Goal: Task Accomplishment & Management: Use online tool/utility

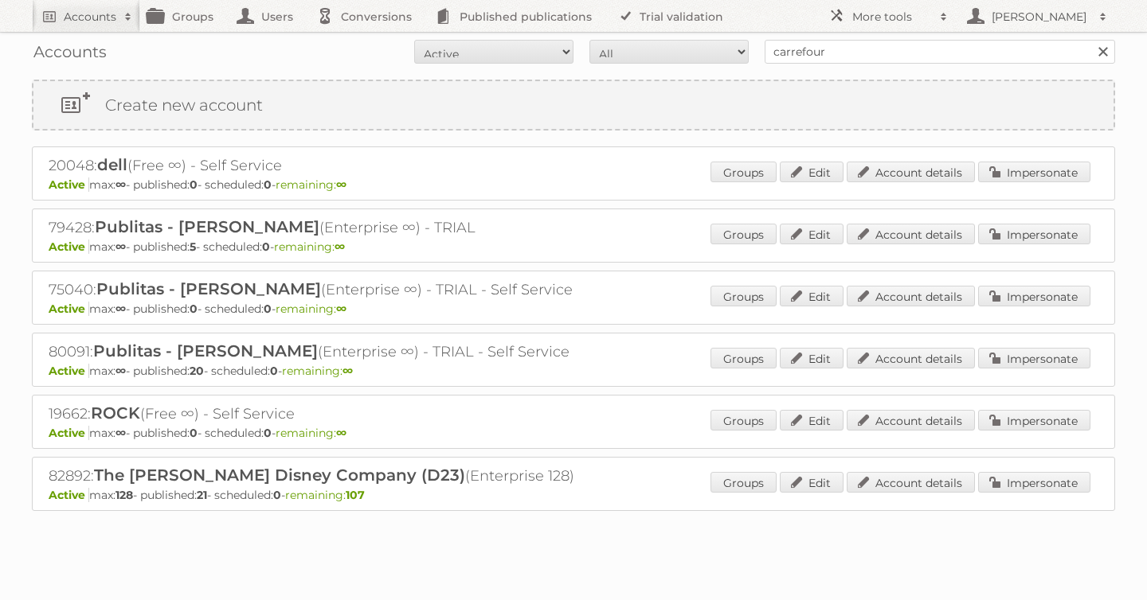
type input "carrefour"
click at [1090, 40] on input "Search" at bounding box center [1102, 52] width 24 height 24
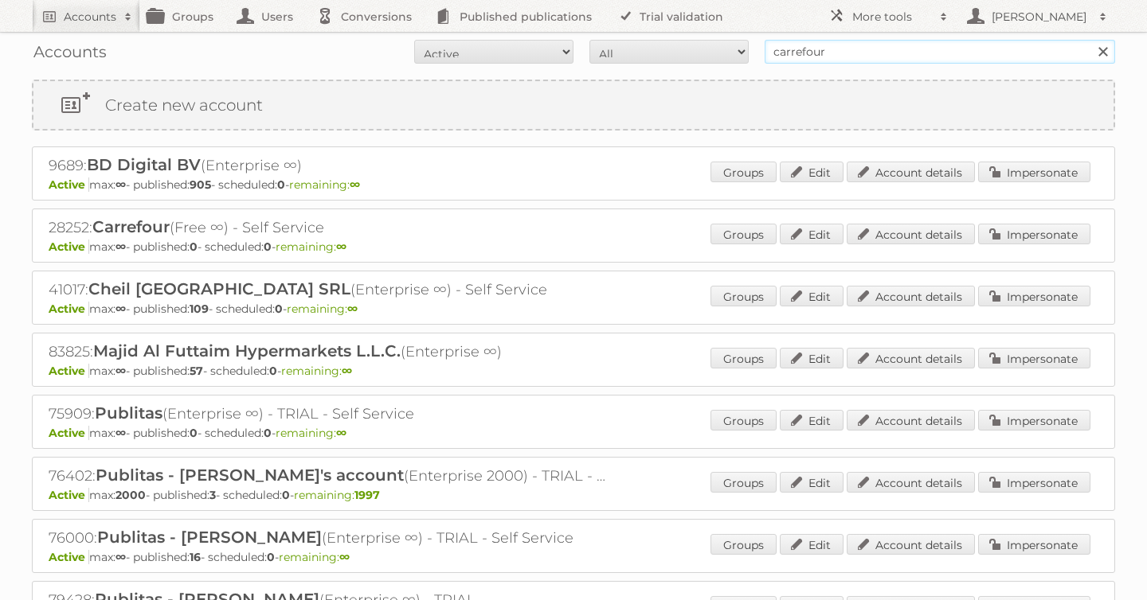
click at [861, 48] on input "carrefour" at bounding box center [939, 52] width 350 height 24
type input "carrefour [GEOGRAPHIC_DATA]"
click at [1090, 40] on input "Search" at bounding box center [1102, 52] width 24 height 24
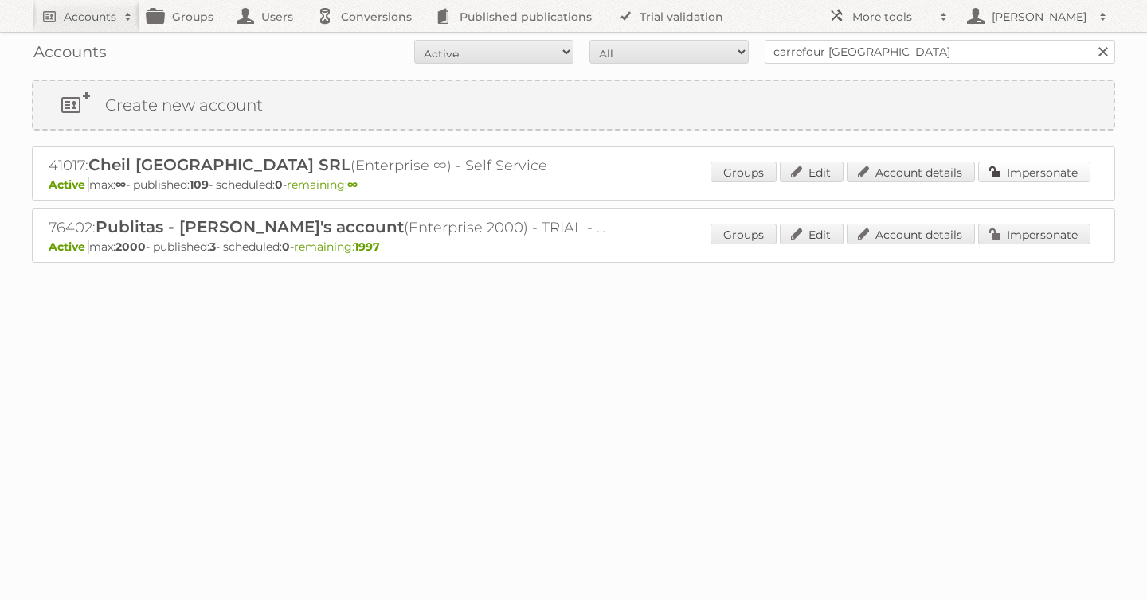
click at [1048, 171] on link "Impersonate" at bounding box center [1034, 172] width 112 height 21
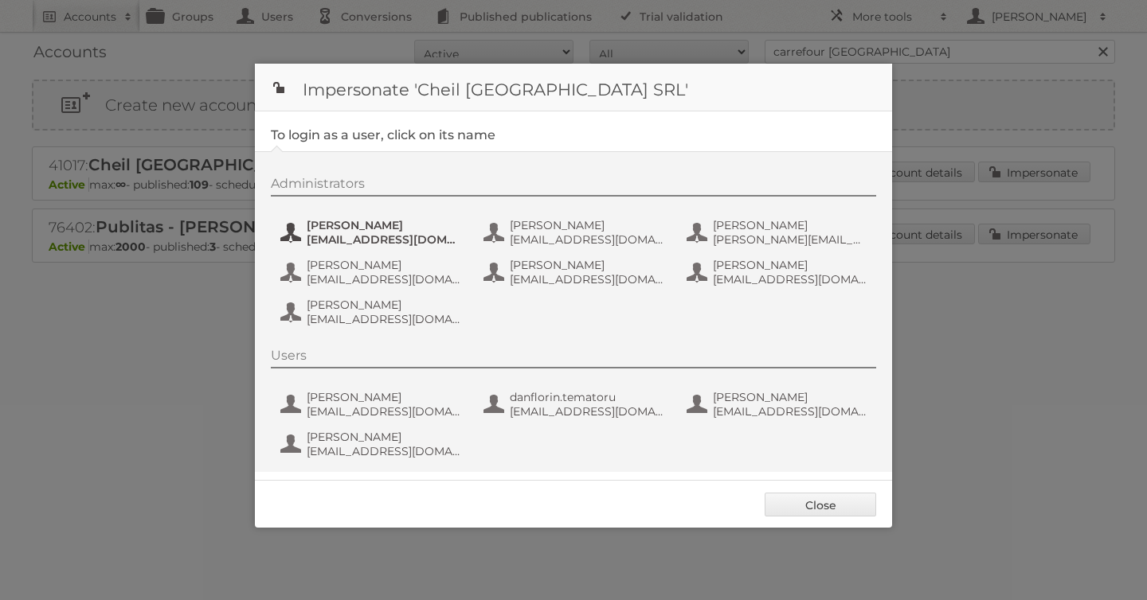
click at [326, 232] on span "Andrea Damian" at bounding box center [384, 225] width 154 height 14
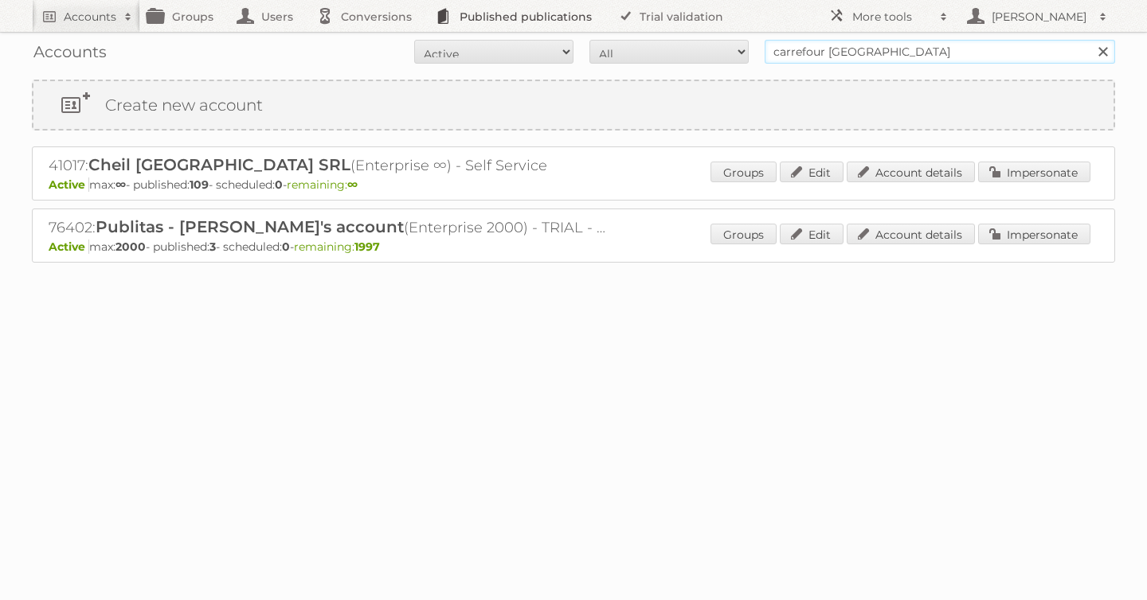
drag, startPoint x: 909, startPoint y: 56, endPoint x: 529, endPoint y: 9, distance: 382.7
click at [529, 9] on body "Accounts Search Advanced Search Create new account Groups Users Conversions Pub…" at bounding box center [573, 300] width 1147 height 600
type input "disney"
click at [1090, 40] on input "Search" at bounding box center [1102, 52] width 24 height 24
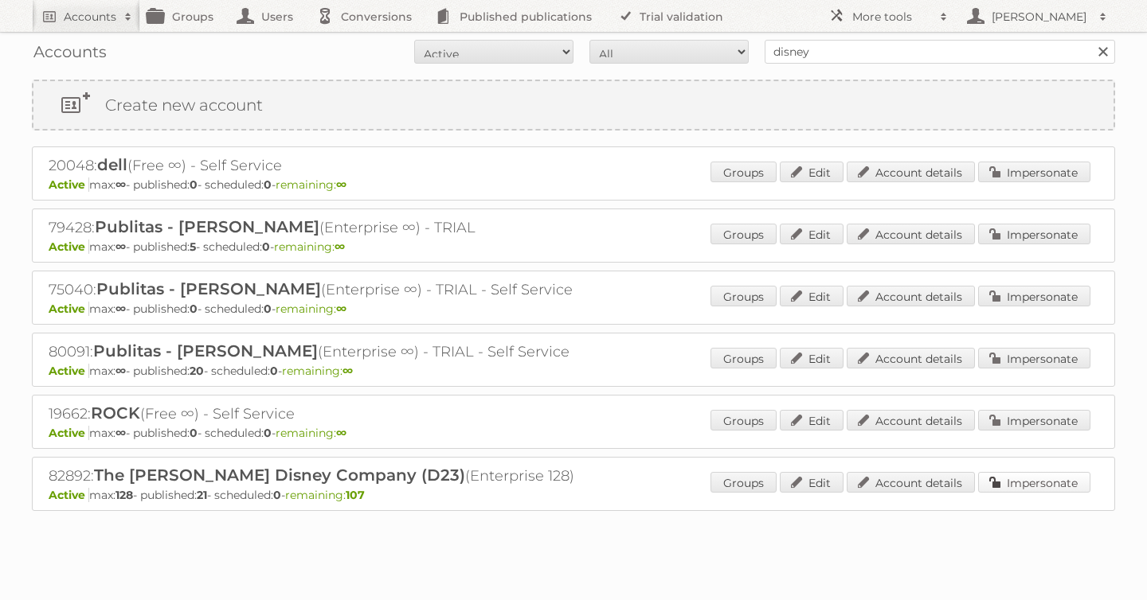
click at [1025, 475] on link "Impersonate" at bounding box center [1034, 482] width 112 height 21
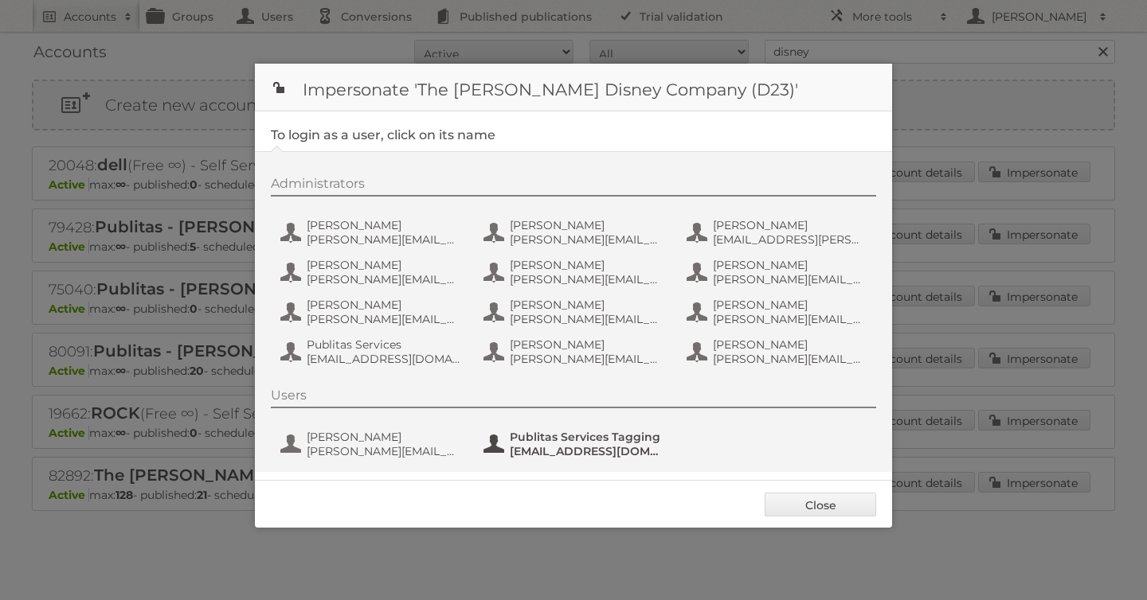
click at [573, 444] on span "Publitas Services Tagging" at bounding box center [587, 437] width 154 height 14
